Goal: Find specific page/section: Find specific page/section

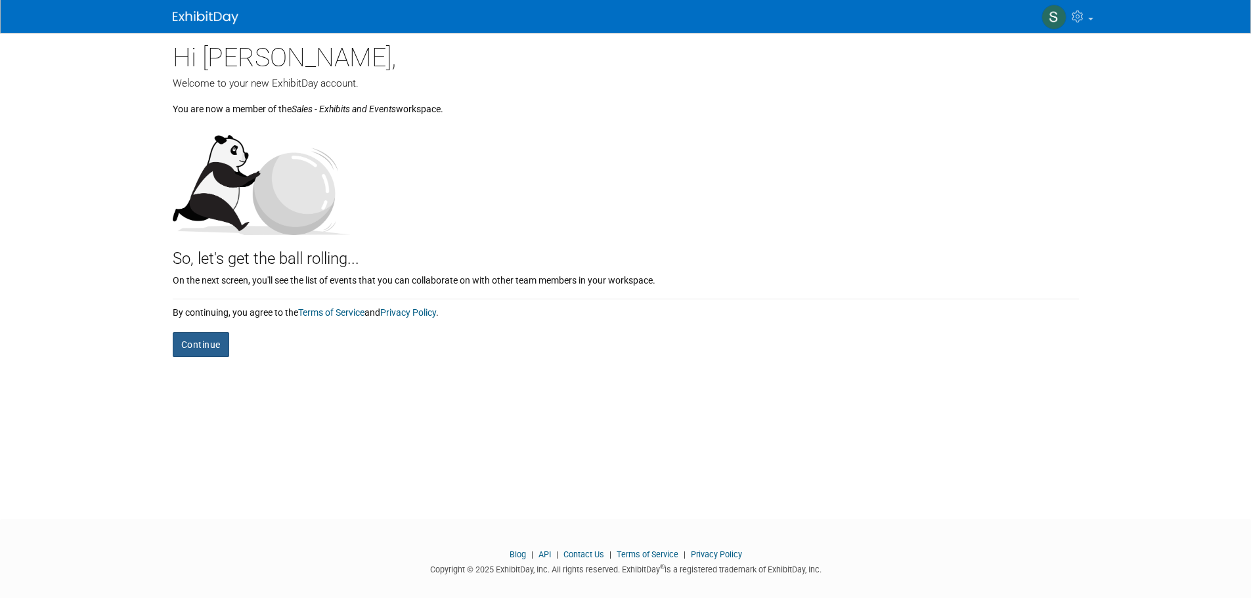
click at [188, 344] on button "Continue" at bounding box center [201, 344] width 56 height 25
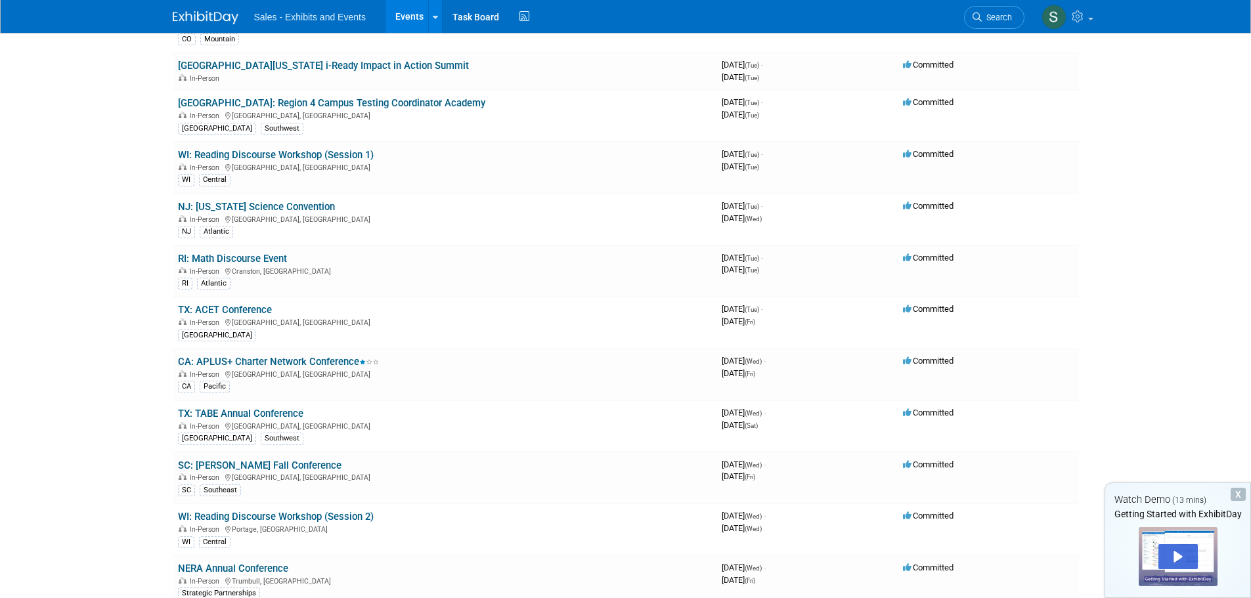
scroll to position [2749, 0]
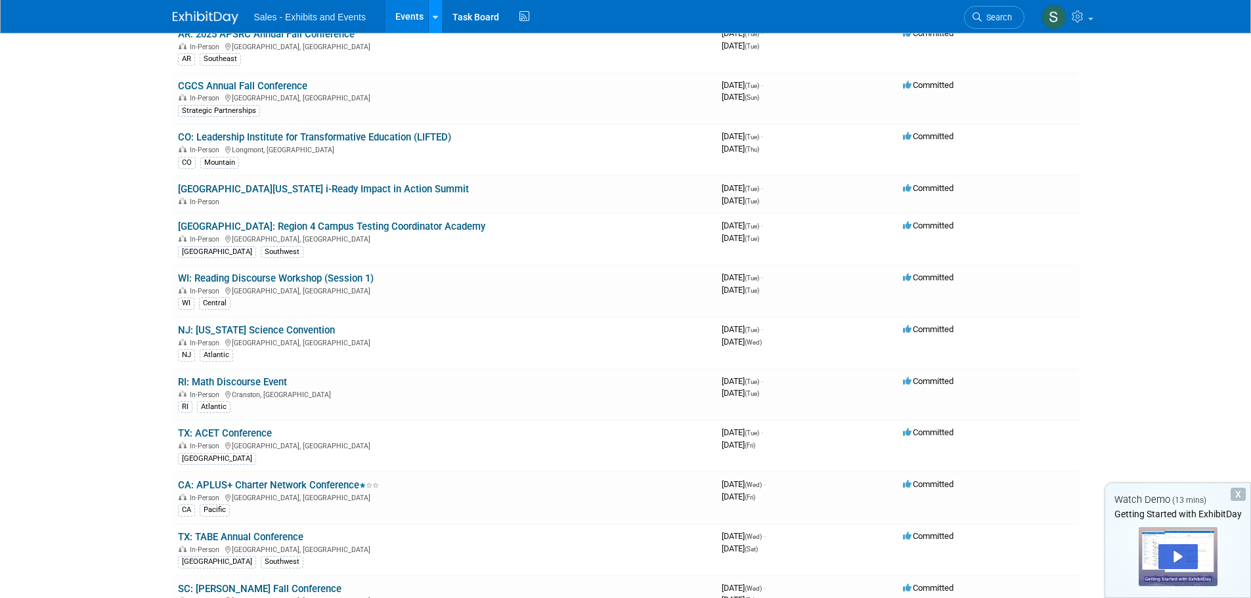
click at [431, 11] on link at bounding box center [435, 16] width 14 height 33
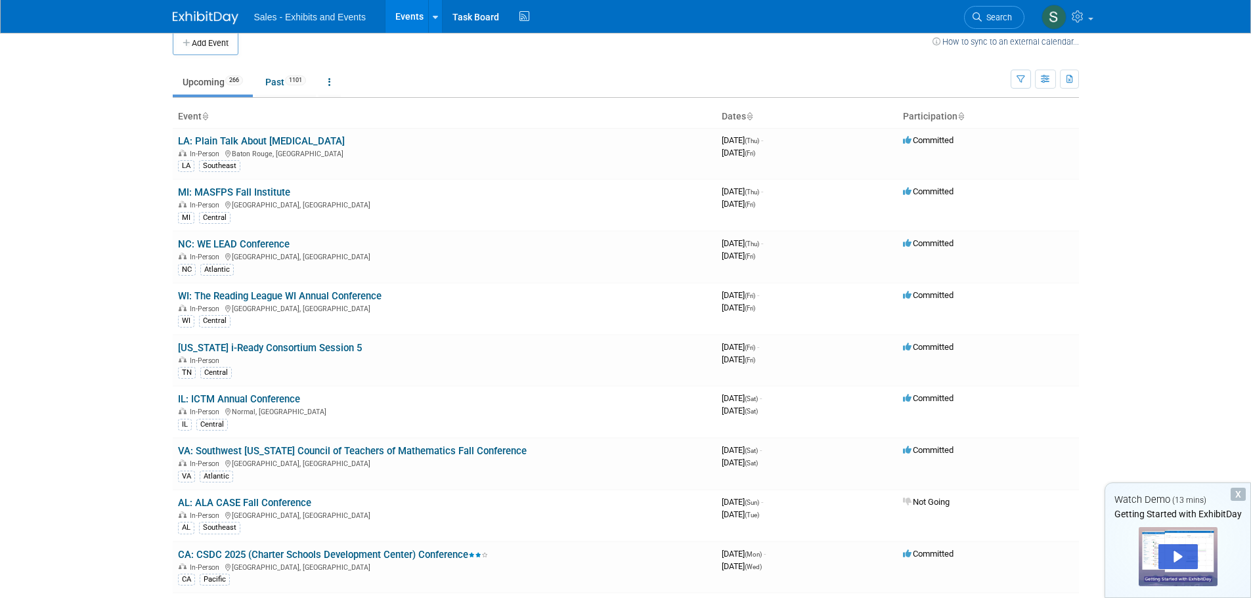
scroll to position [0, 0]
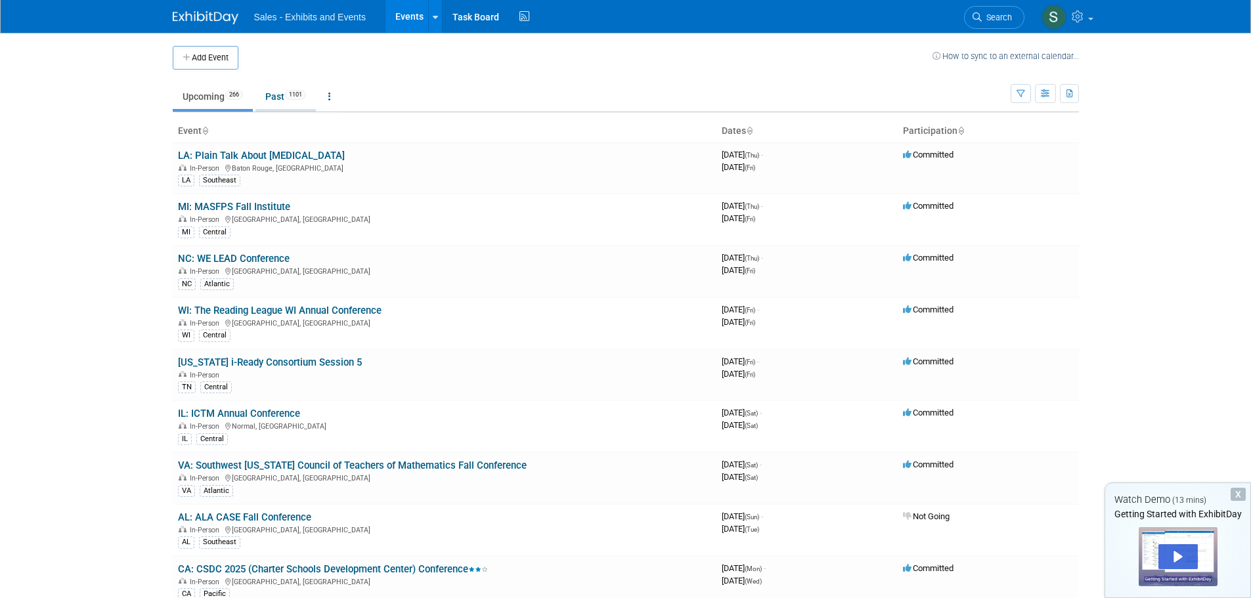
click at [277, 96] on link "Past 1101" at bounding box center [285, 96] width 60 height 25
